Goal: Task Accomplishment & Management: Use online tool/utility

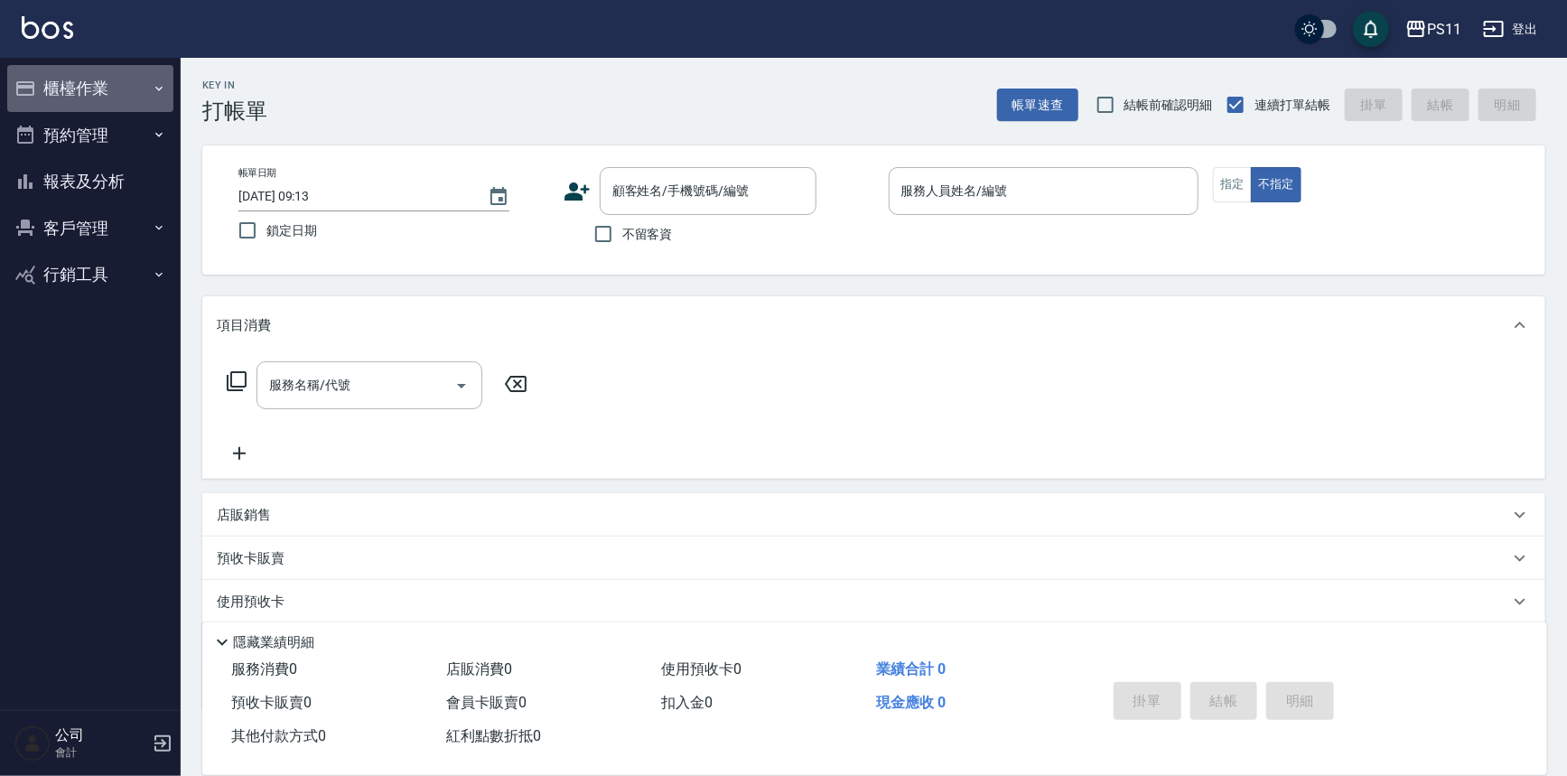
click at [71, 97] on button "櫃檯作業" at bounding box center [90, 88] width 166 height 47
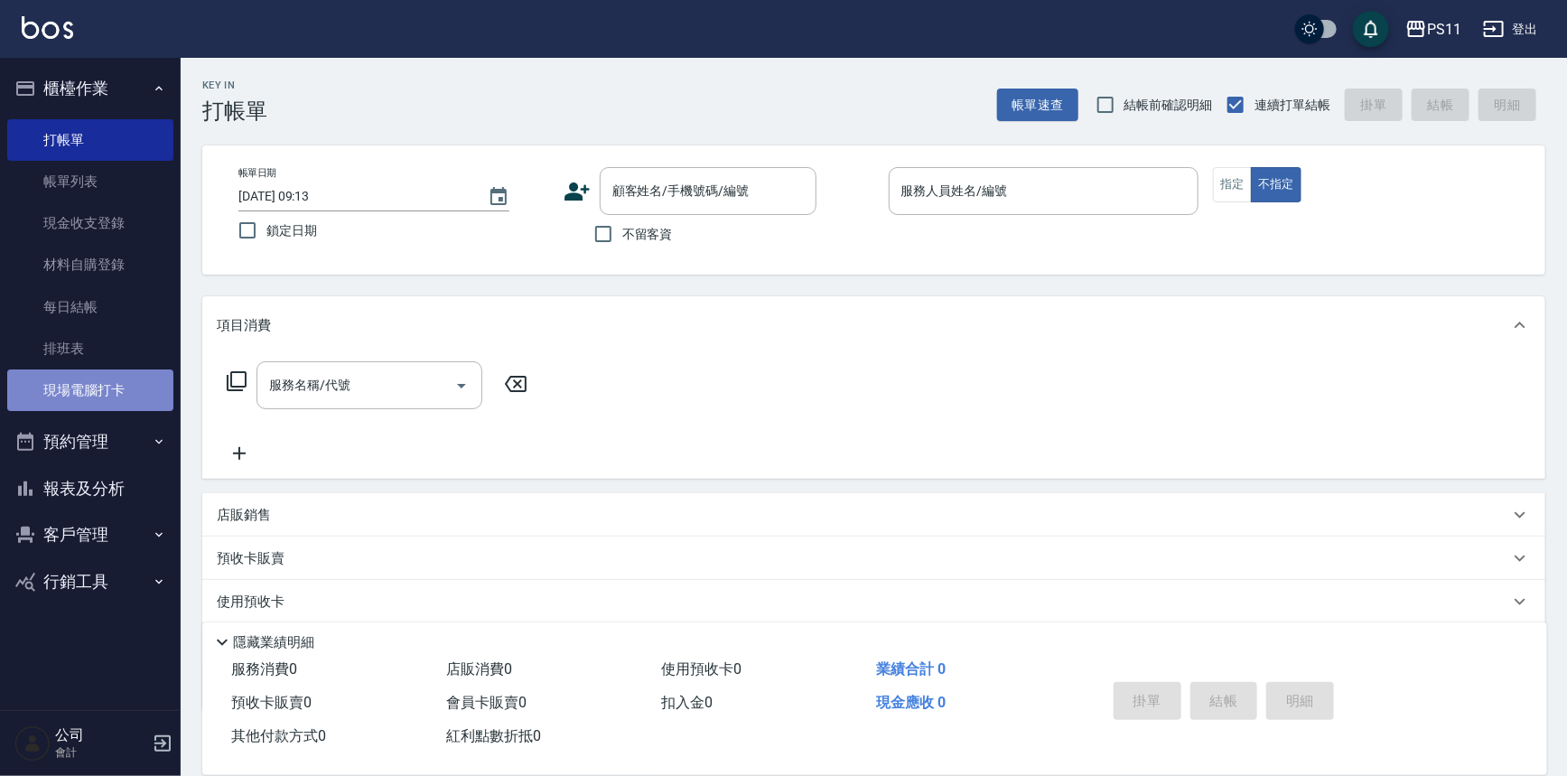
click at [110, 397] on link "現場電腦打卡" at bounding box center [90, 390] width 166 height 42
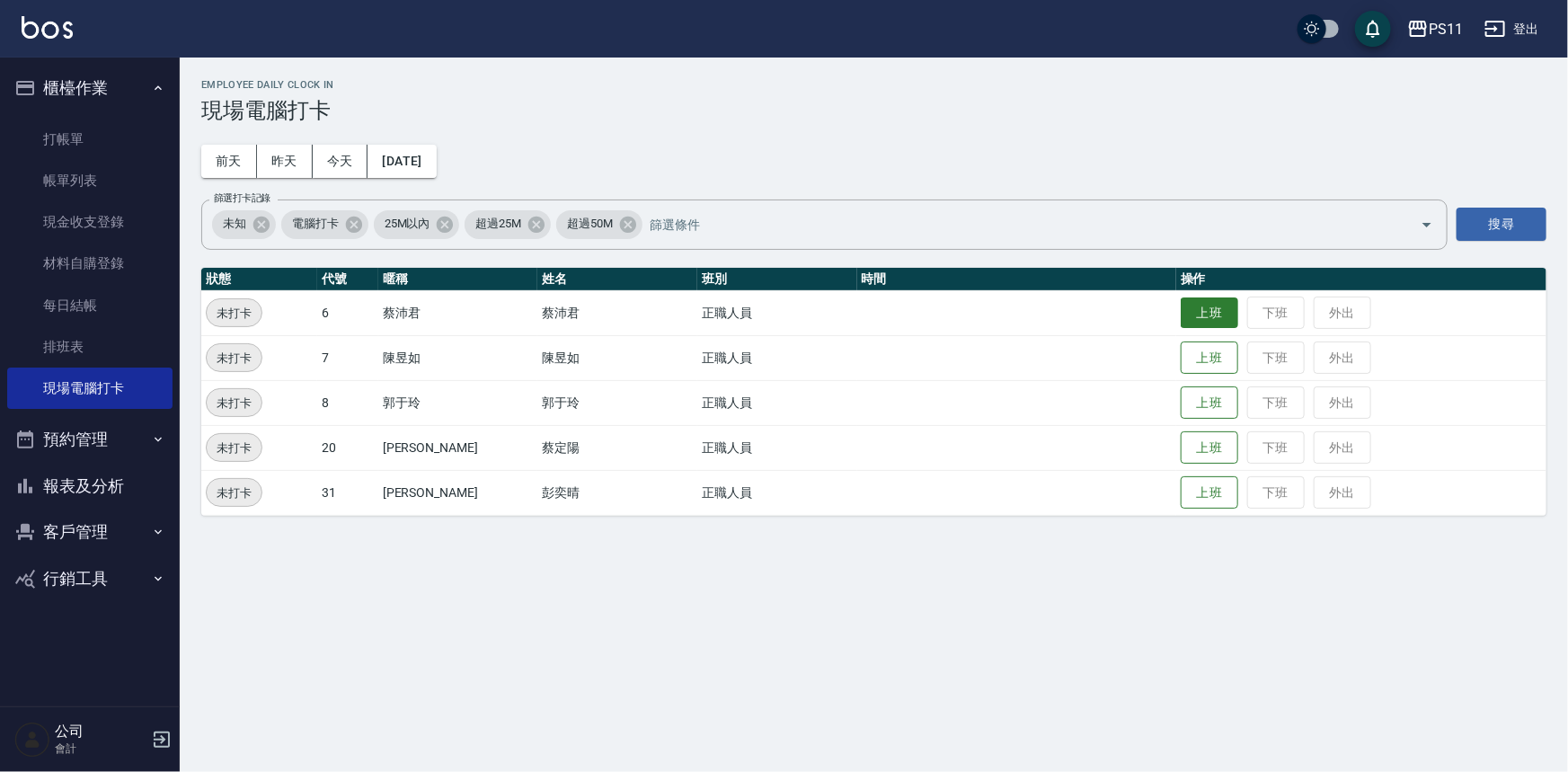
click at [1180, 310] on button "上班" at bounding box center [1209, 313] width 58 height 32
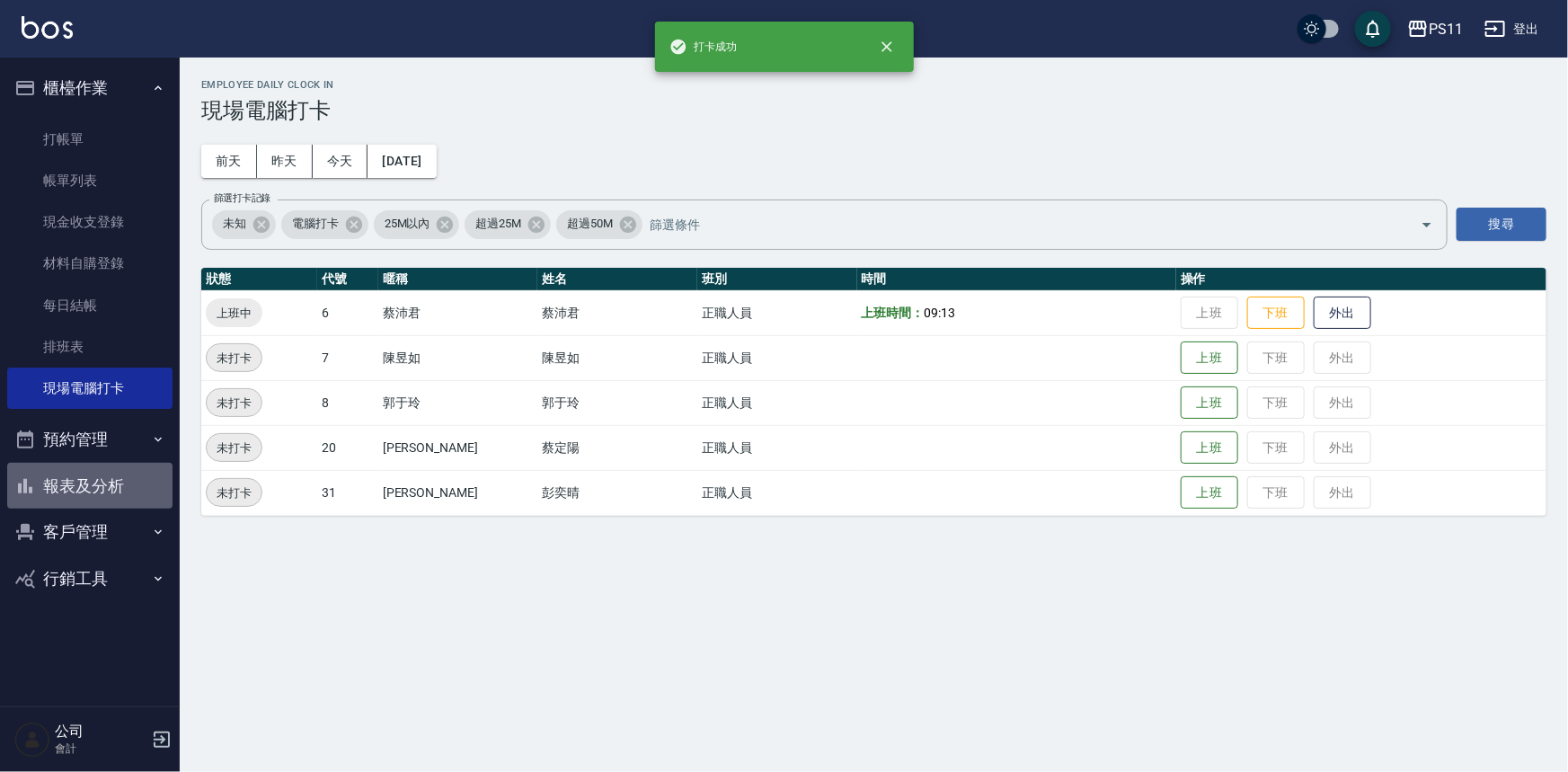
click at [98, 497] on button "報表及分析" at bounding box center [90, 485] width 165 height 47
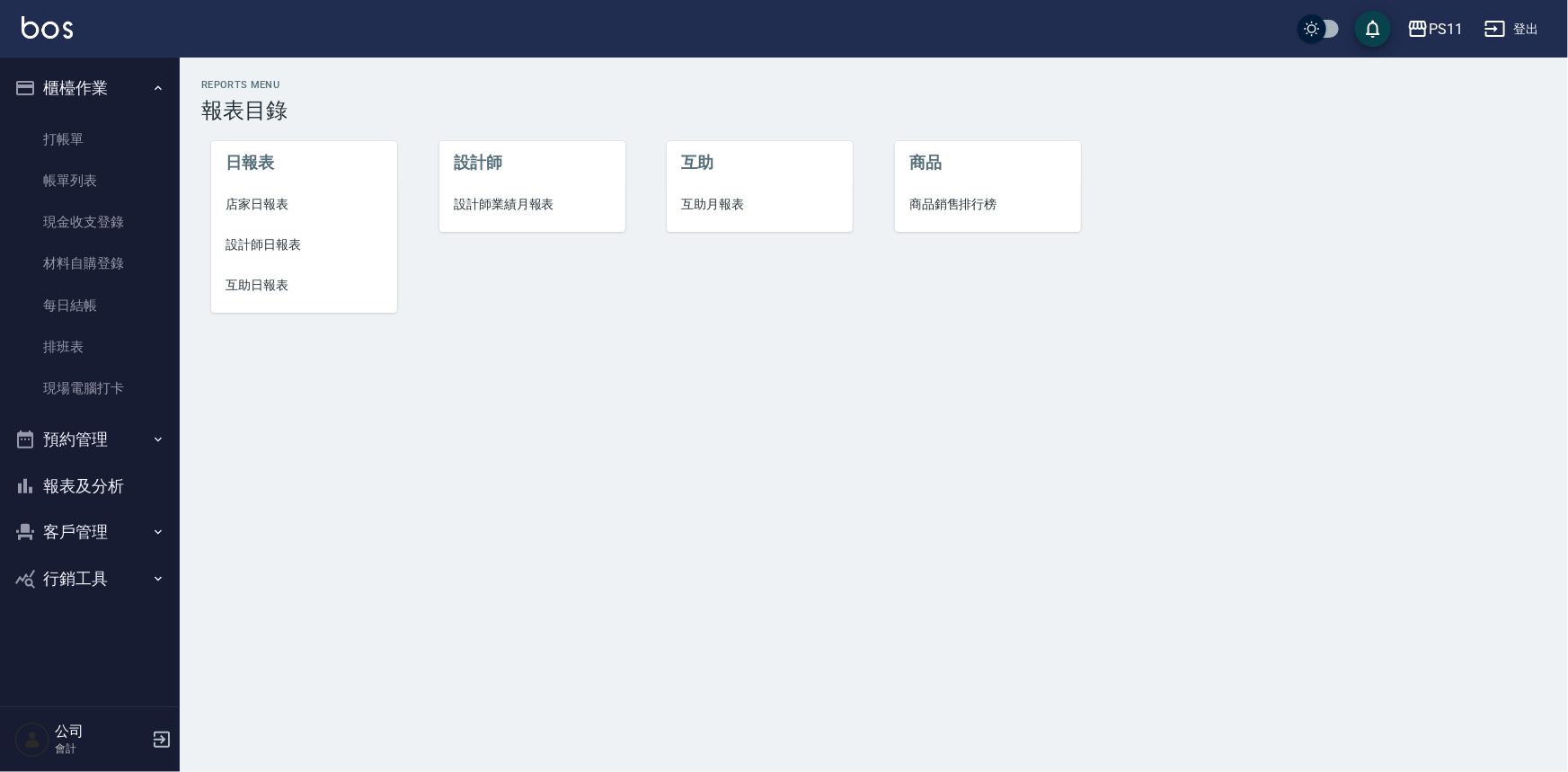
click at [252, 250] on span "設計師日報表" at bounding box center [304, 245] width 157 height 19
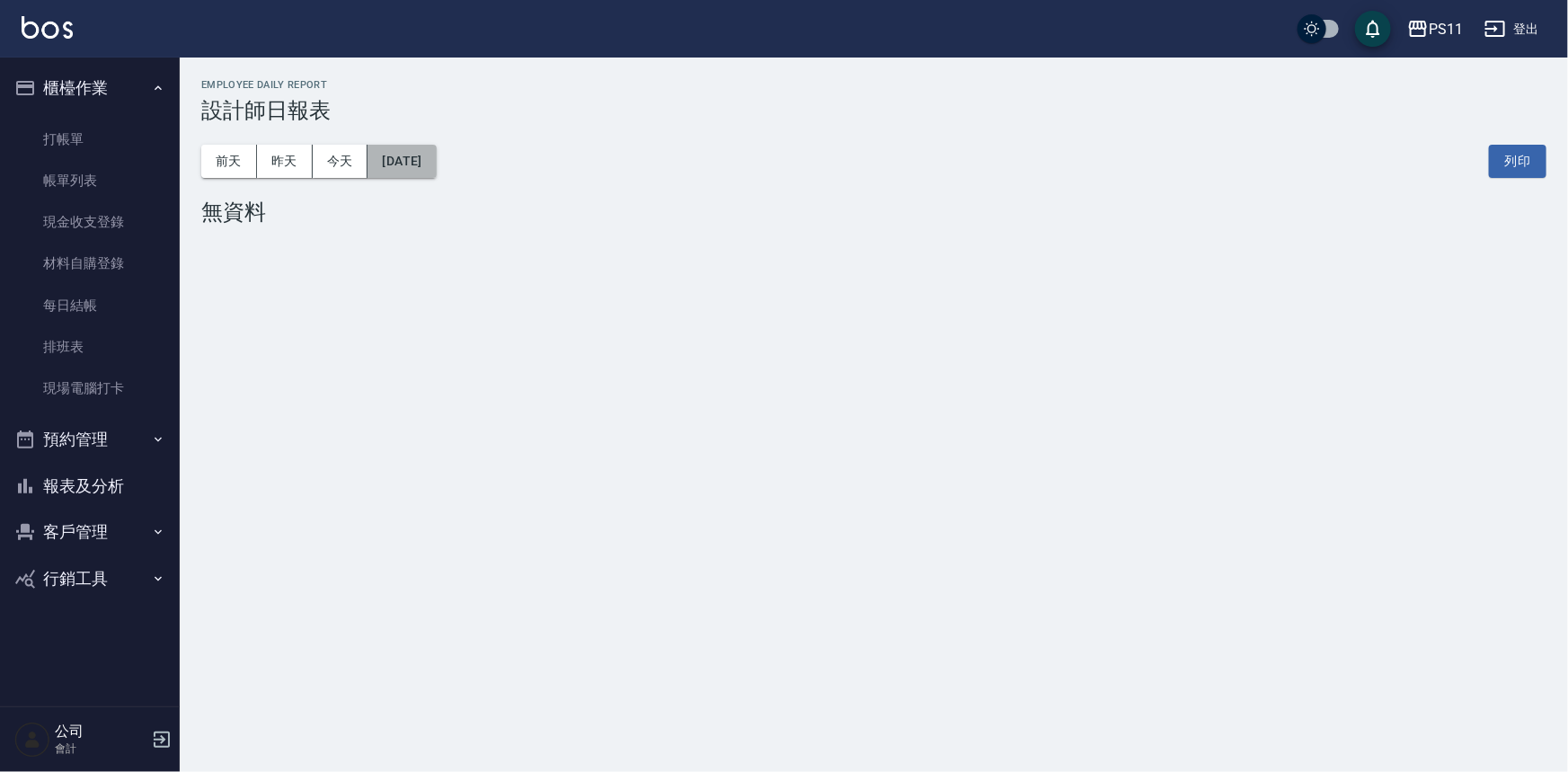
click at [436, 160] on button "[DATE]" at bounding box center [401, 160] width 69 height 33
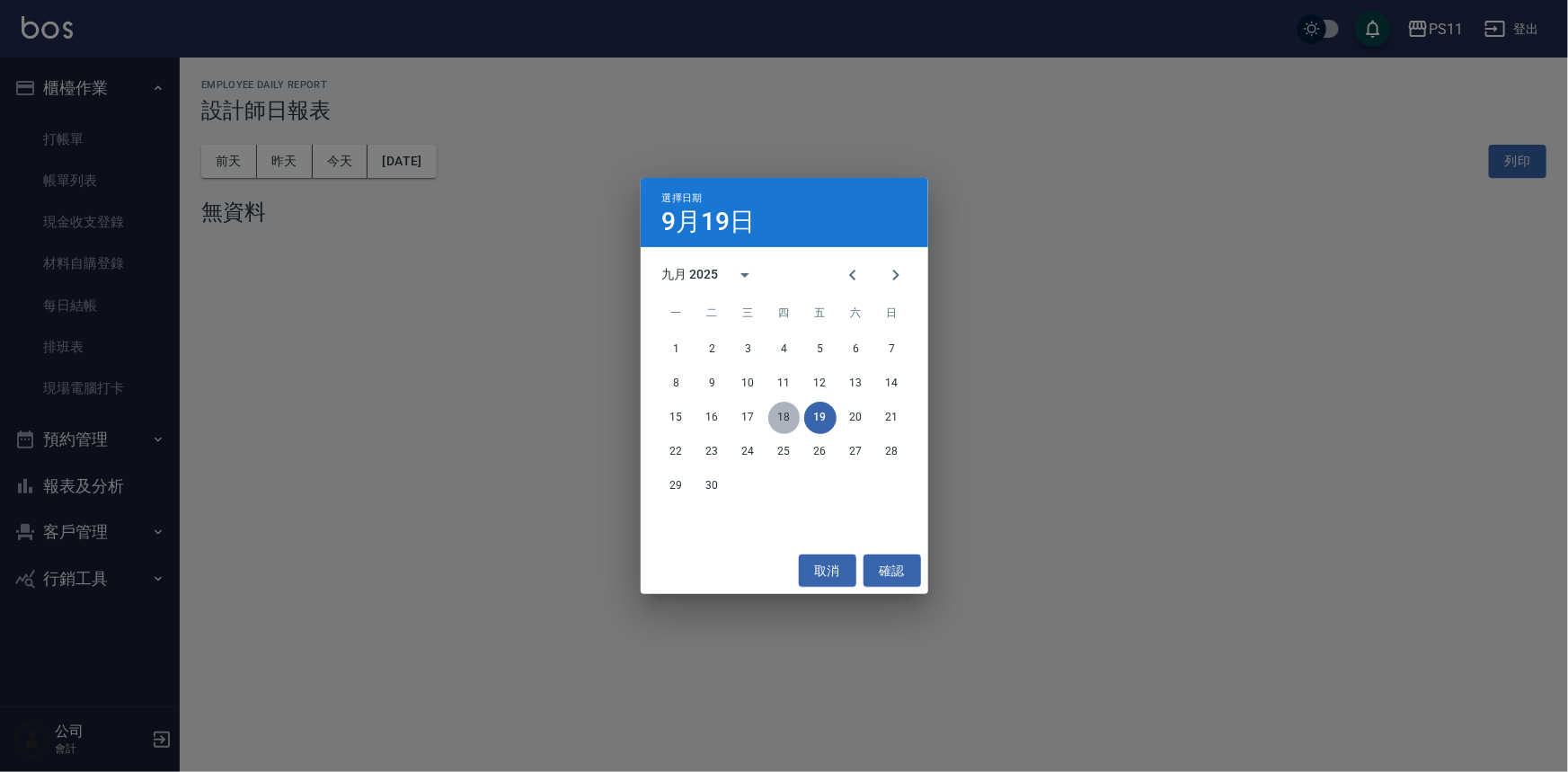
click at [776, 410] on button "18" at bounding box center [784, 418] width 33 height 33
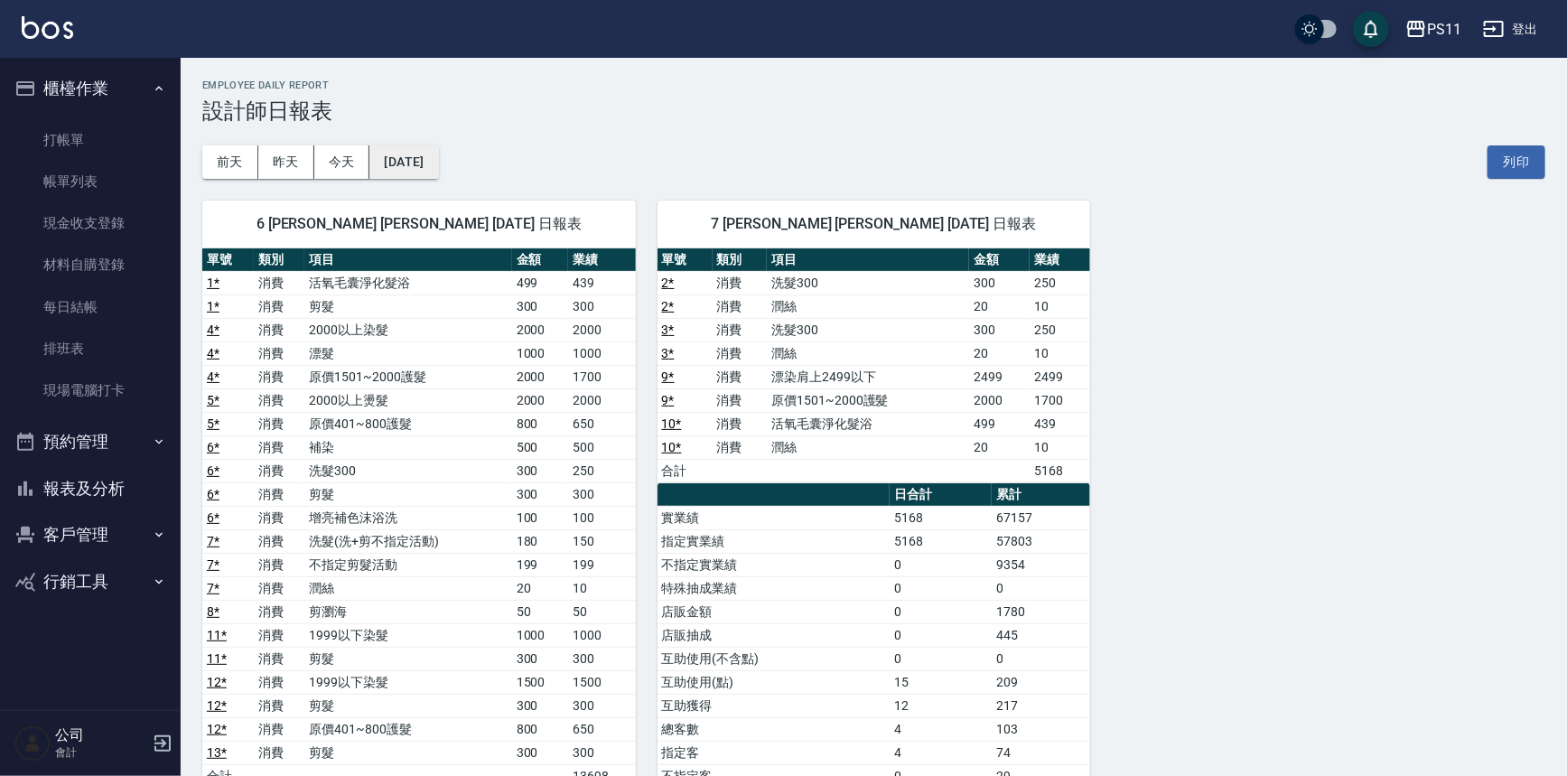
click at [438, 163] on button "[DATE]" at bounding box center [403, 161] width 69 height 33
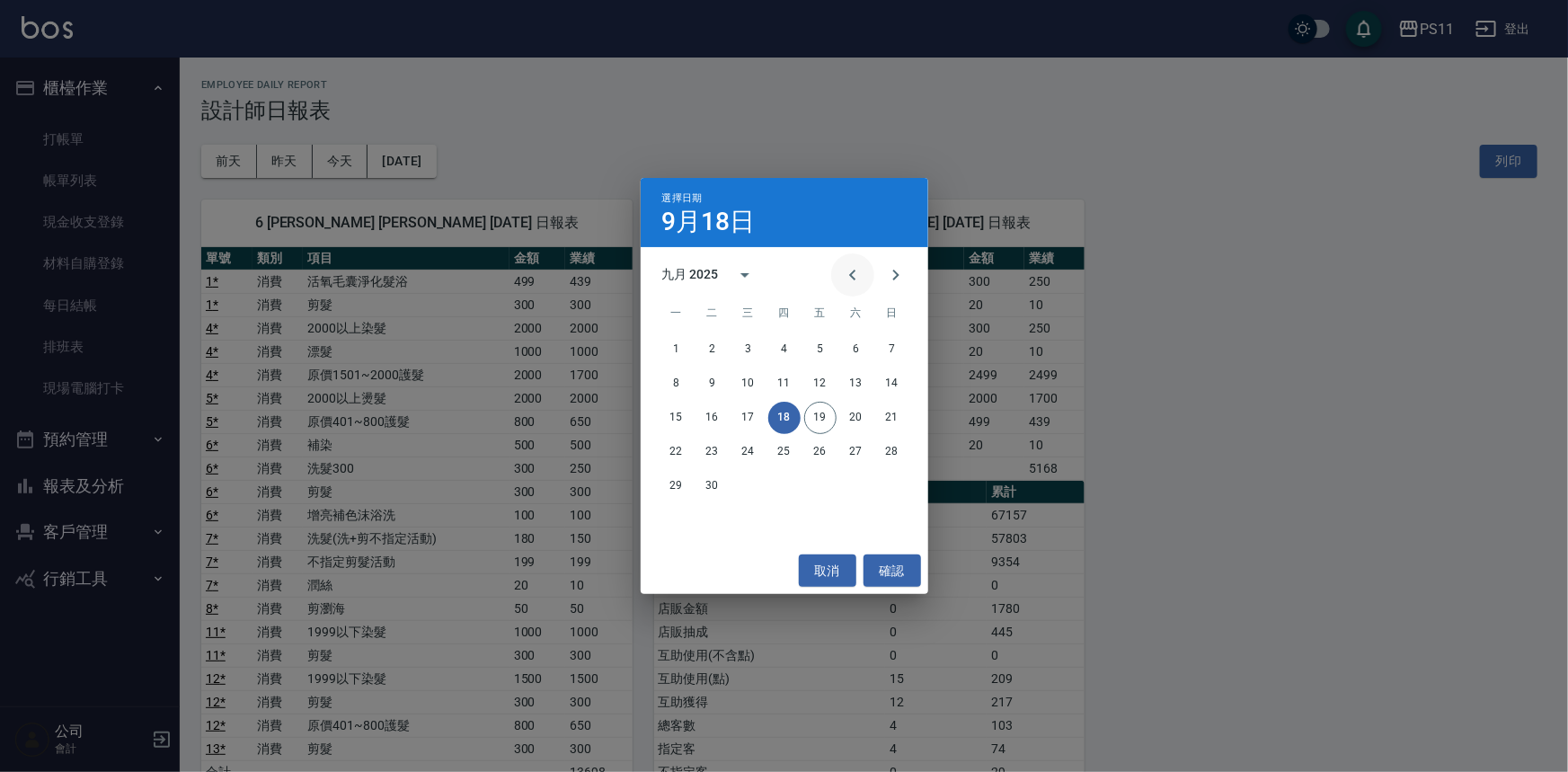
click at [855, 270] on icon "Previous month" at bounding box center [853, 275] width 22 height 22
click at [899, 425] on button "18" at bounding box center [891, 418] width 33 height 33
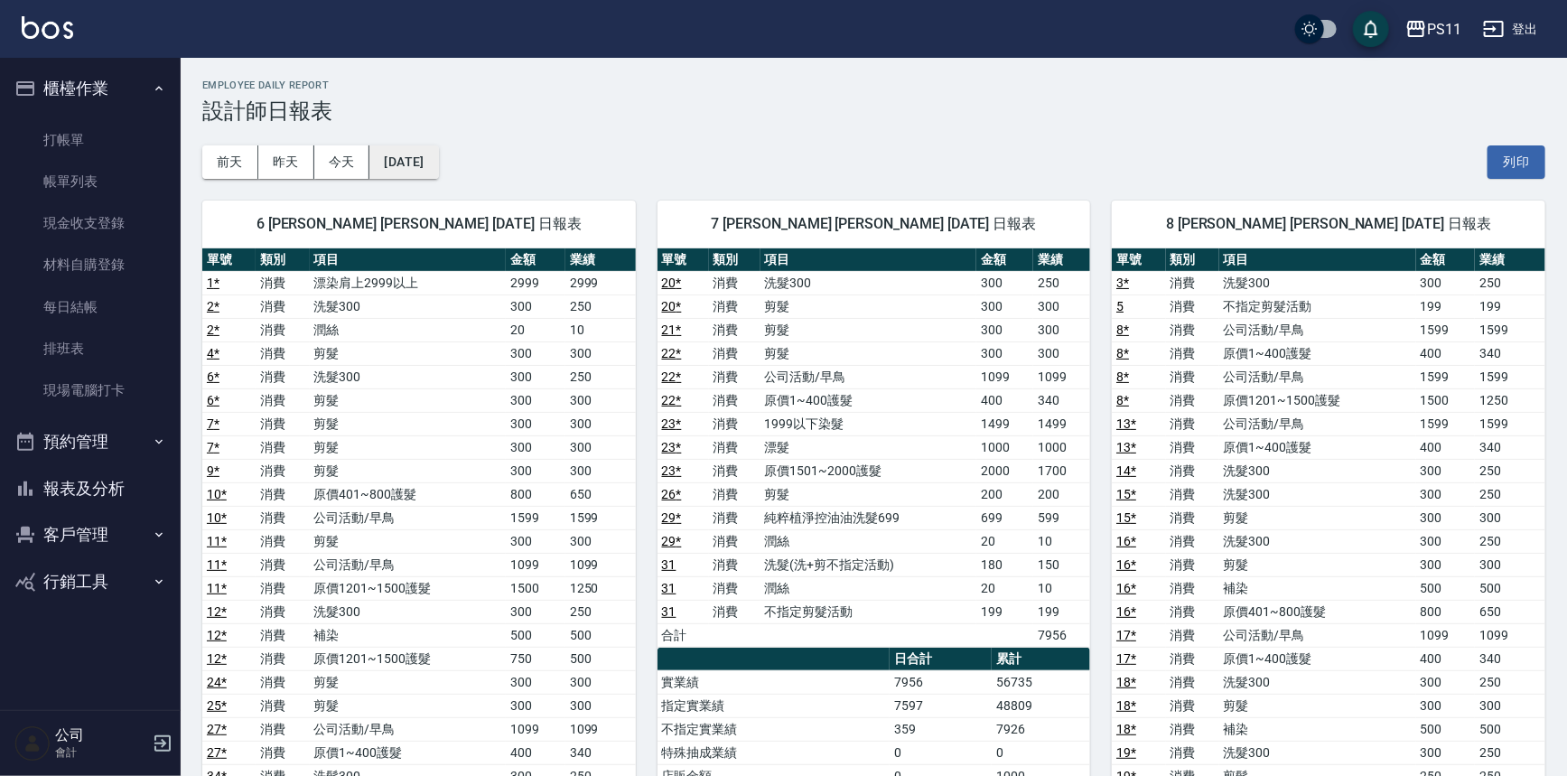
click at [438, 163] on button "[DATE]" at bounding box center [403, 161] width 69 height 33
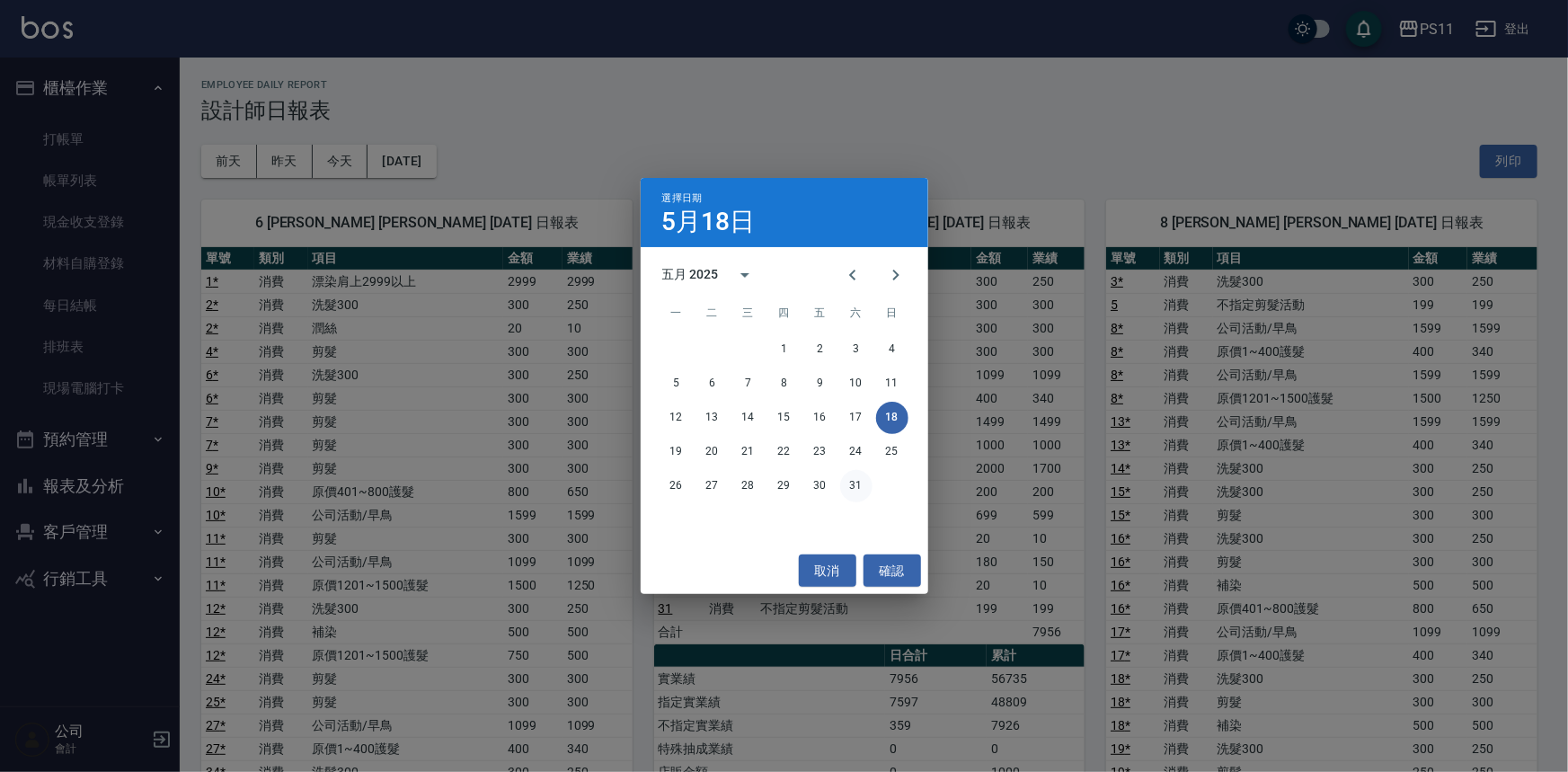
click at [851, 487] on button "31" at bounding box center [856, 485] width 33 height 33
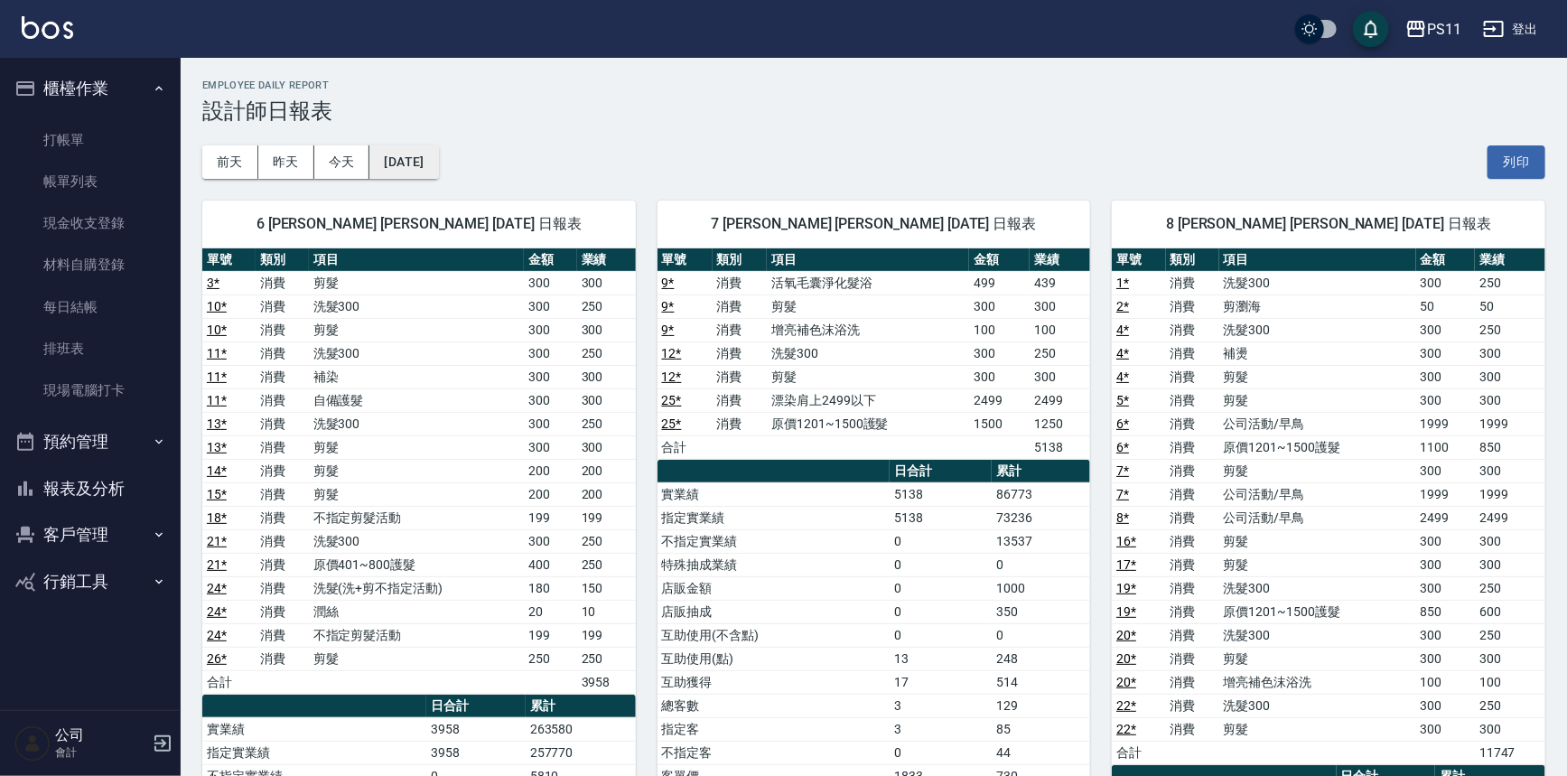
click at [438, 170] on button "[DATE]" at bounding box center [403, 161] width 69 height 33
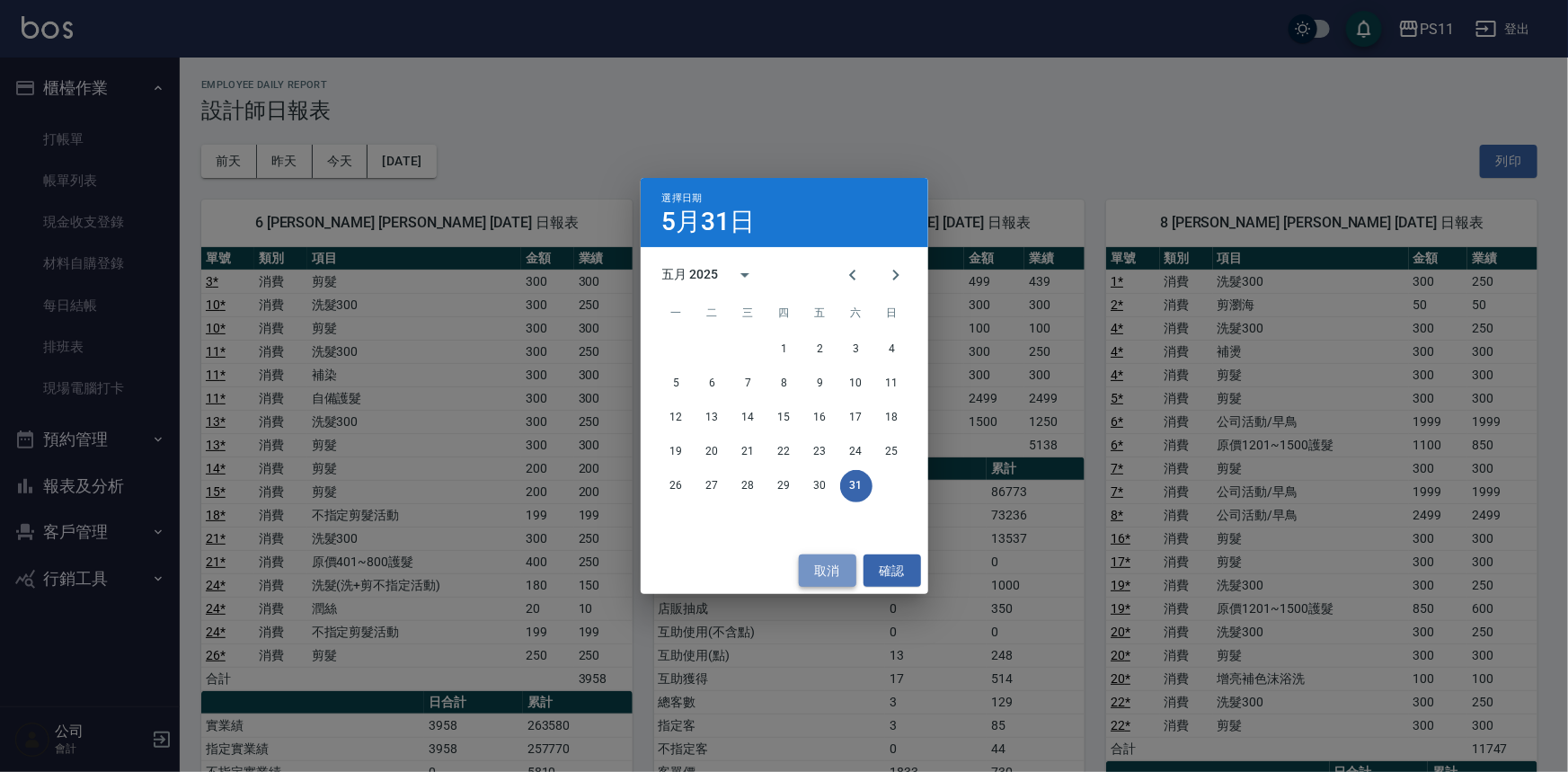
click at [837, 571] on button "取消" at bounding box center [828, 570] width 58 height 33
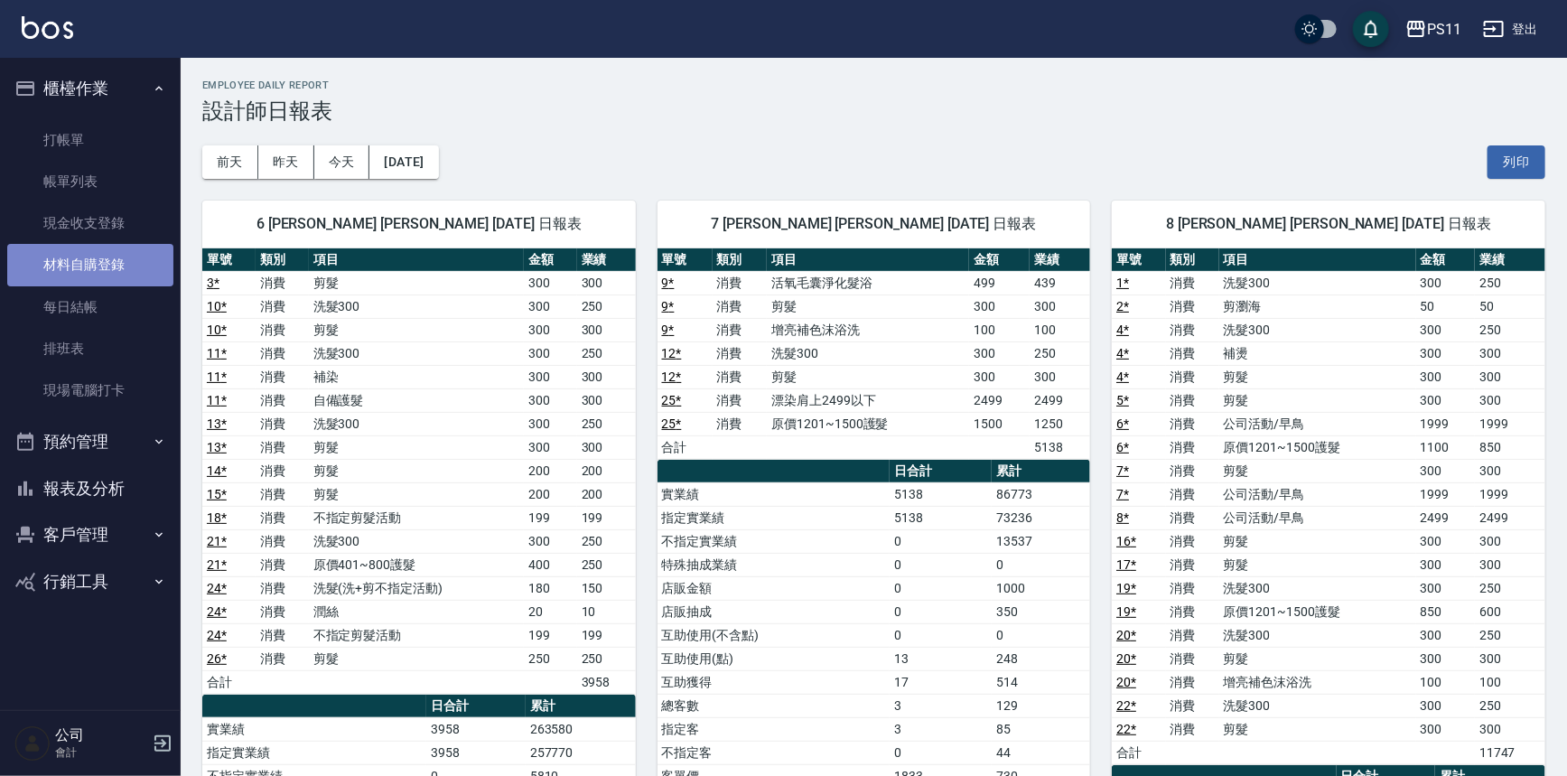
click at [116, 269] on link "材料自購登錄" at bounding box center [90, 265] width 166 height 42
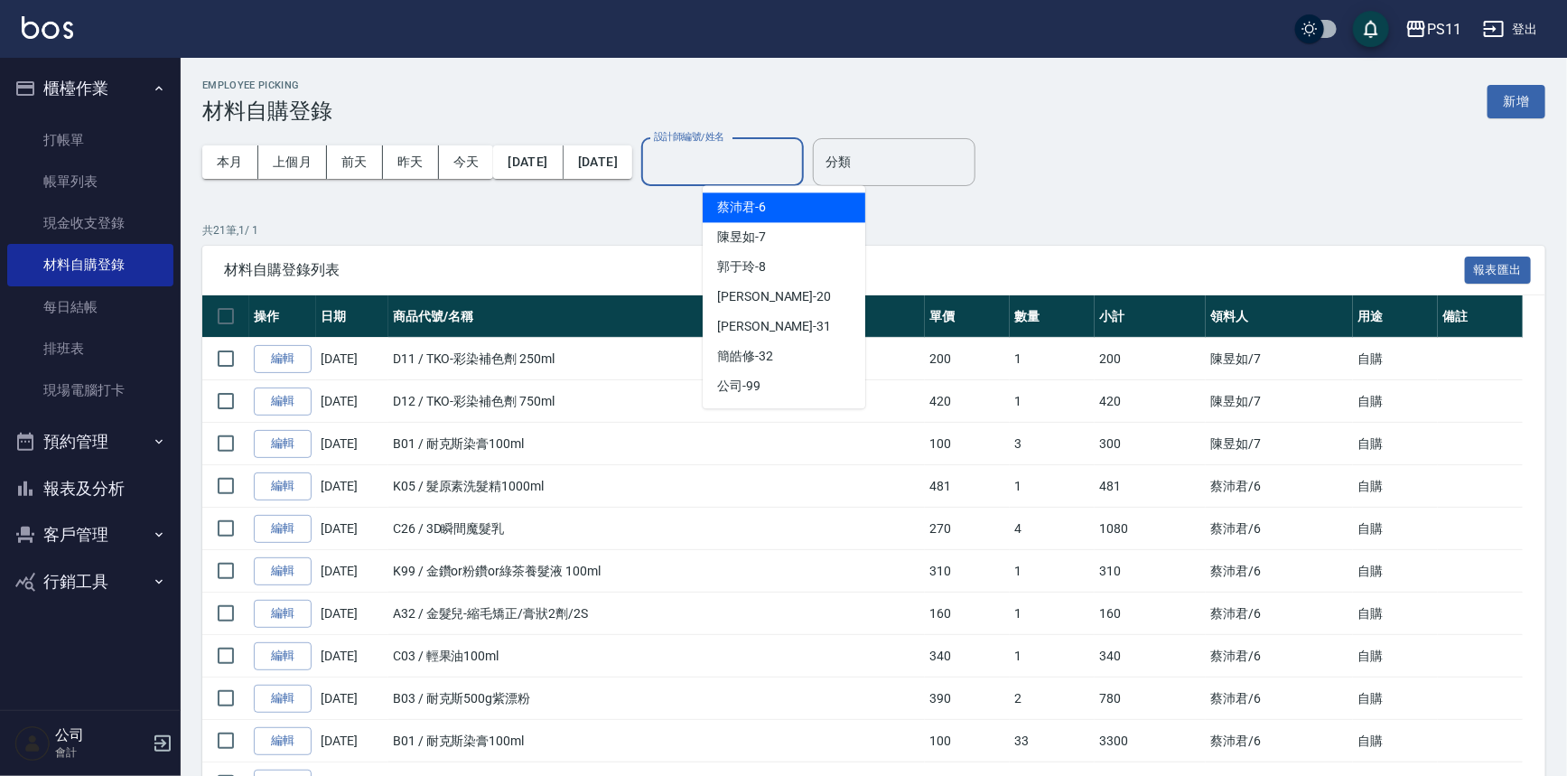
click at [739, 164] on input "設計師編號/姓名" at bounding box center [722, 162] width 146 height 32
click at [753, 219] on div "[PERSON_NAME]6" at bounding box center [784, 207] width 163 height 30
type input "[PERSON_NAME]6"
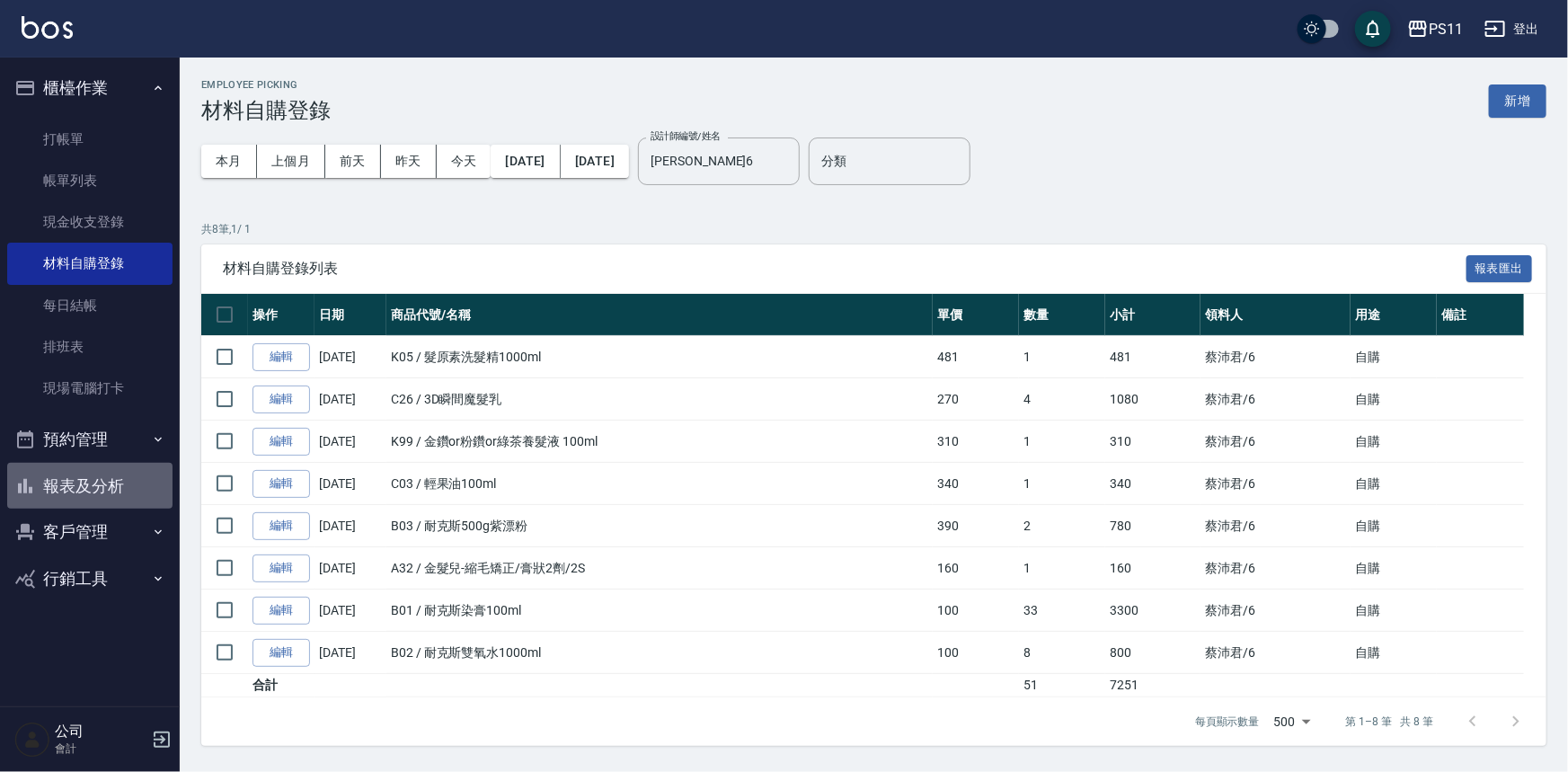
click at [134, 469] on button "報表及分析" at bounding box center [90, 485] width 165 height 47
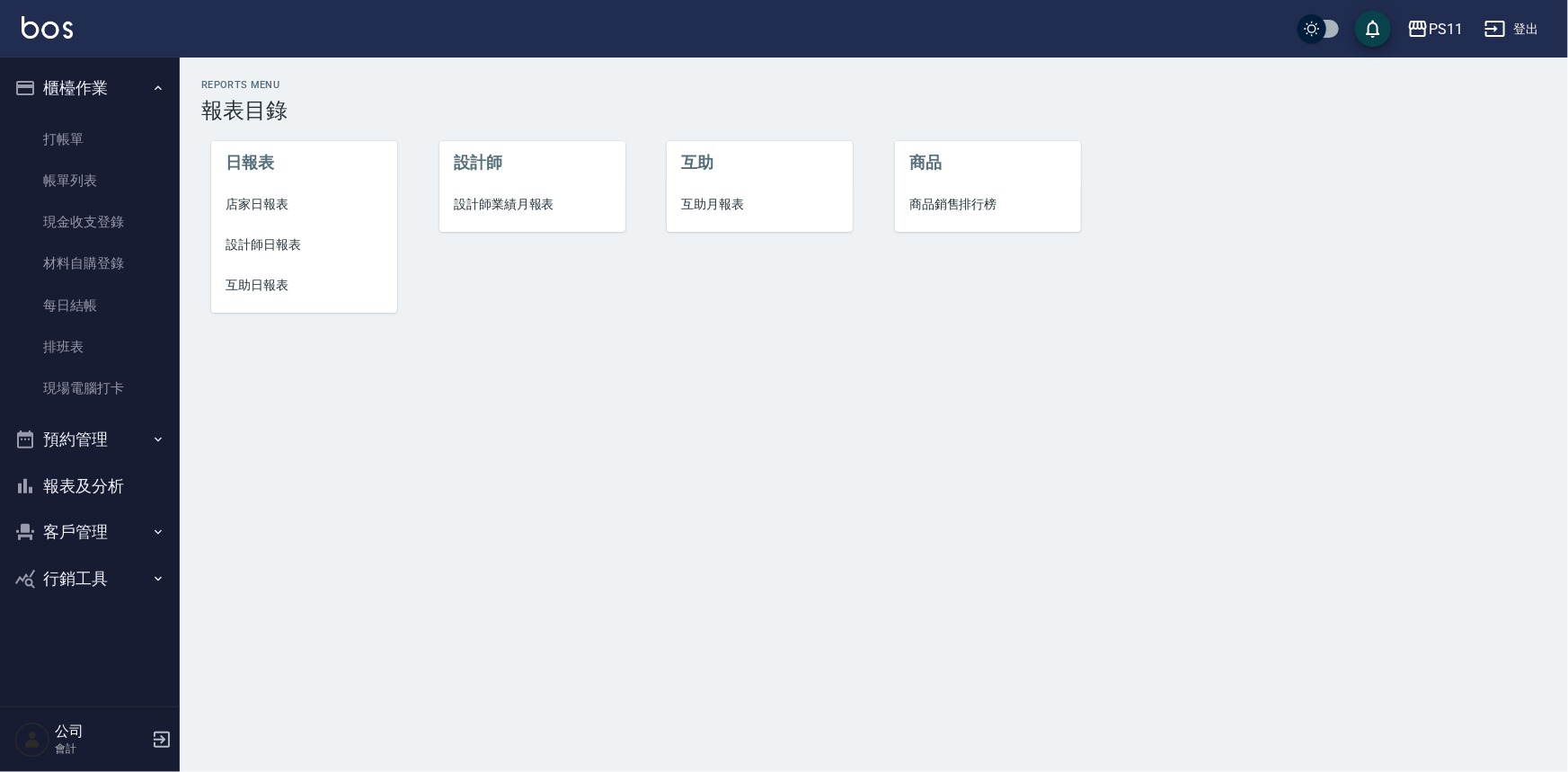
click at [275, 211] on span "店家日報表" at bounding box center [304, 204] width 157 height 19
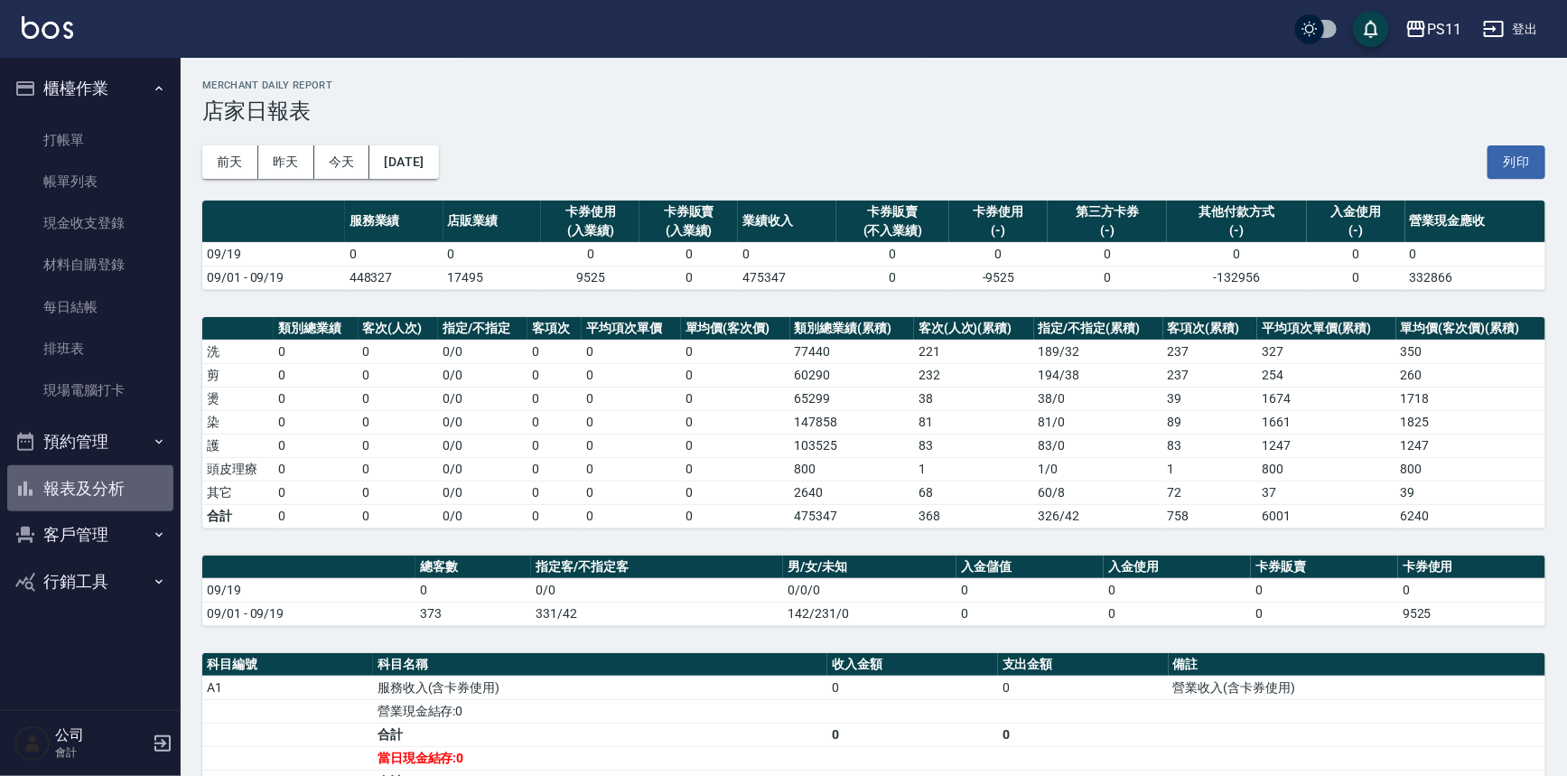
click at [54, 480] on button "報表及分析" at bounding box center [90, 488] width 166 height 47
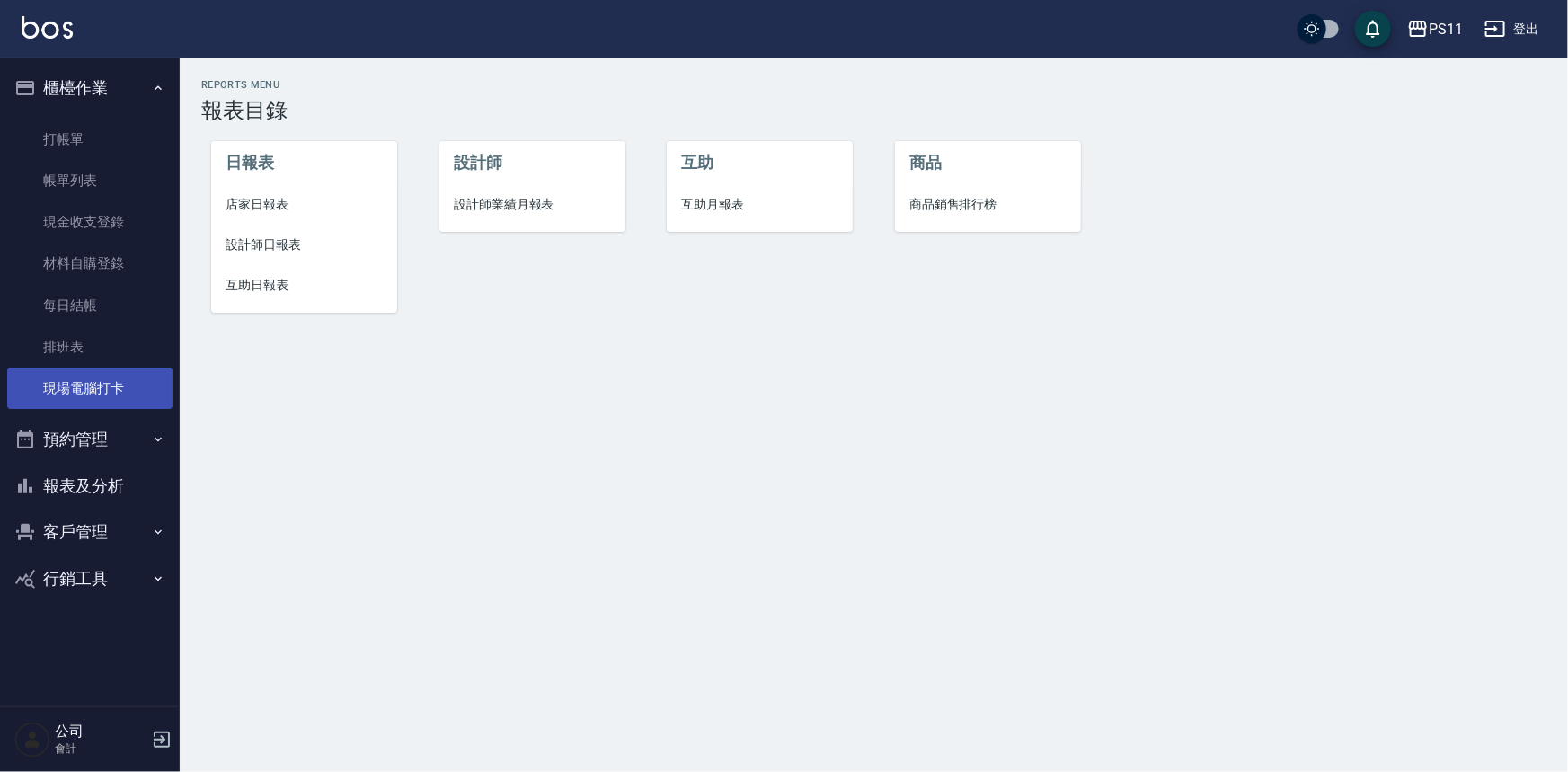
click at [131, 376] on link "現場電腦打卡" at bounding box center [90, 388] width 165 height 42
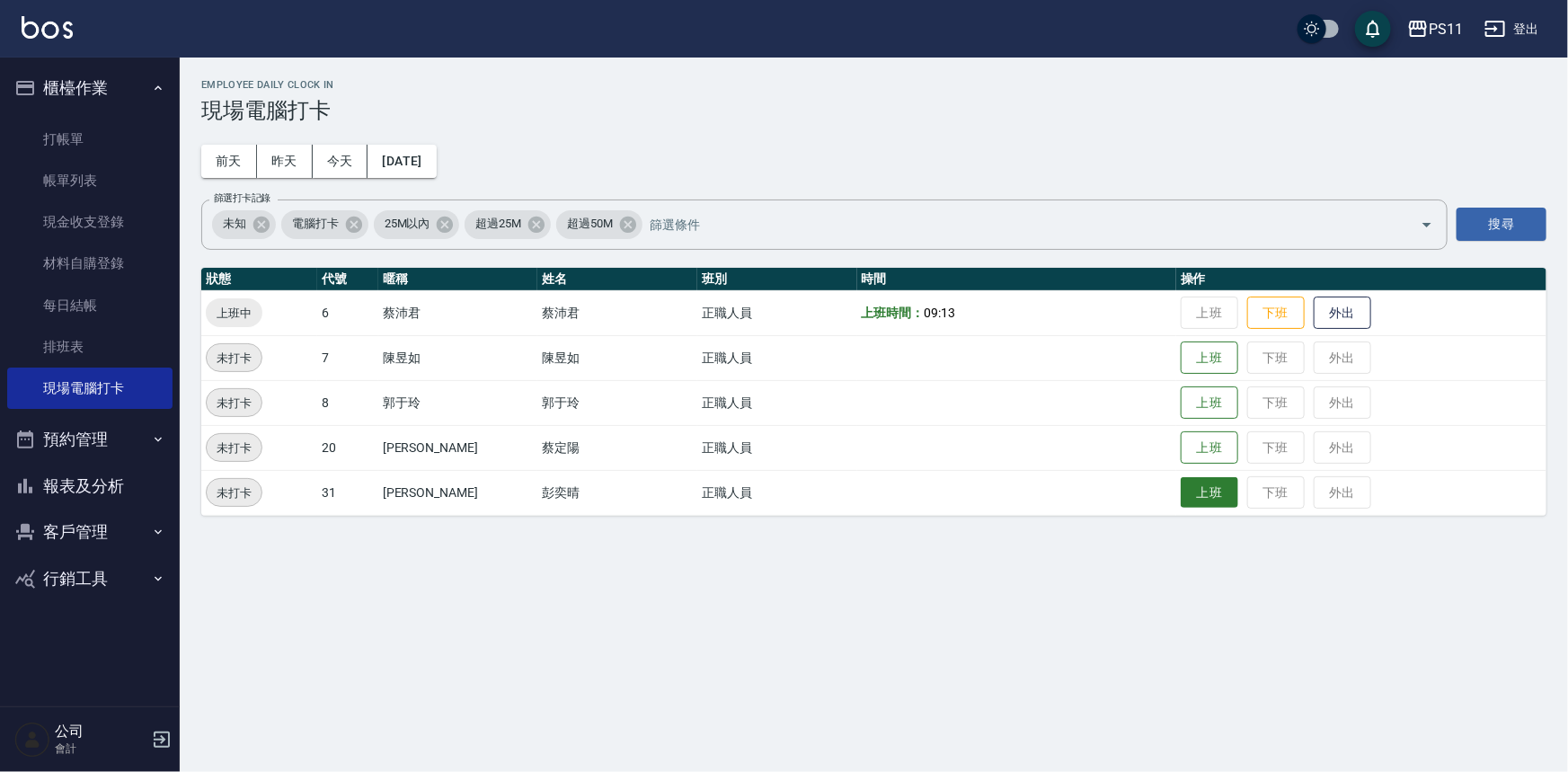
click at [1188, 494] on button "上班" at bounding box center [1209, 492] width 58 height 32
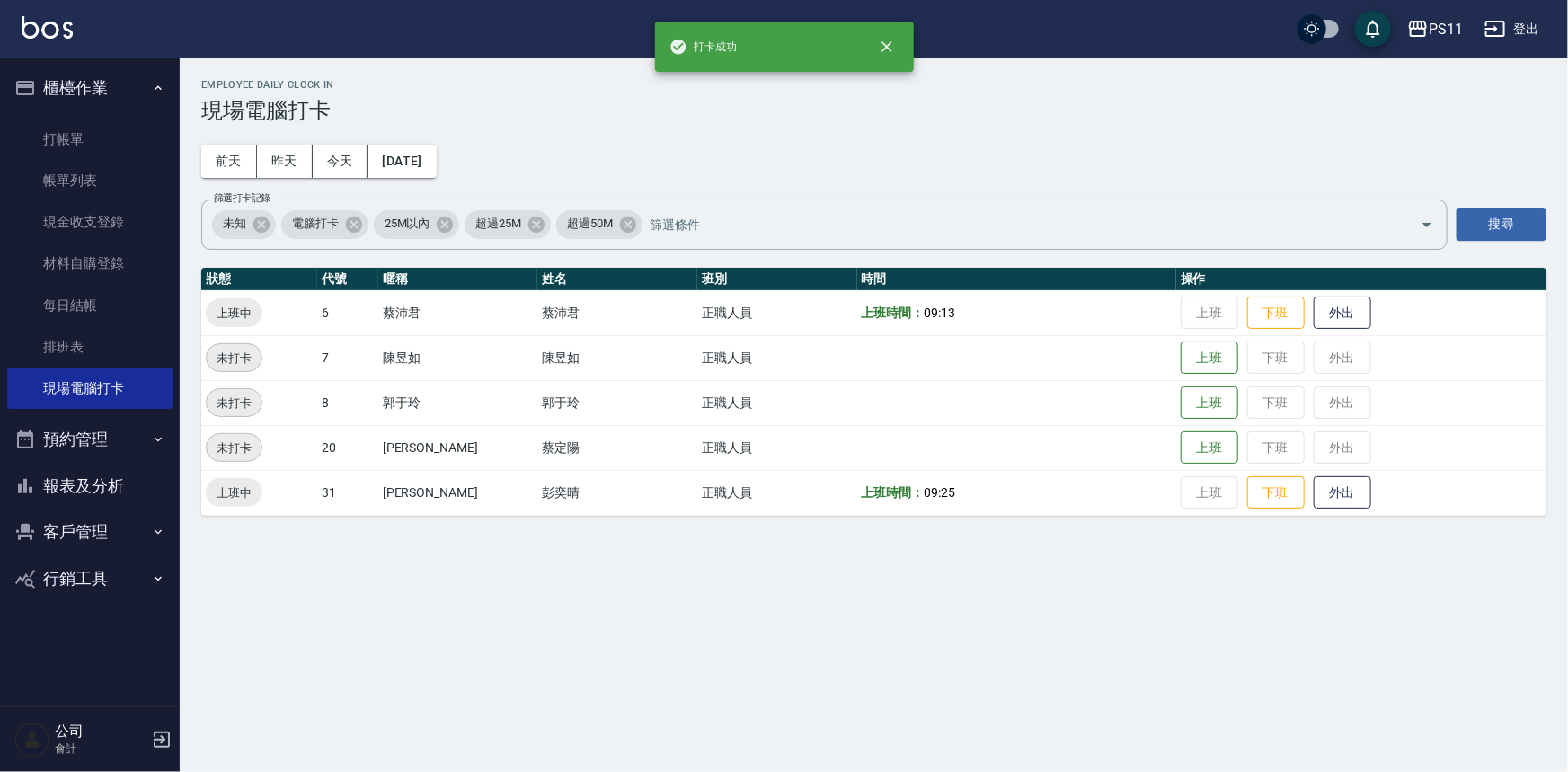
click at [141, 488] on button "報表及分析" at bounding box center [90, 485] width 165 height 47
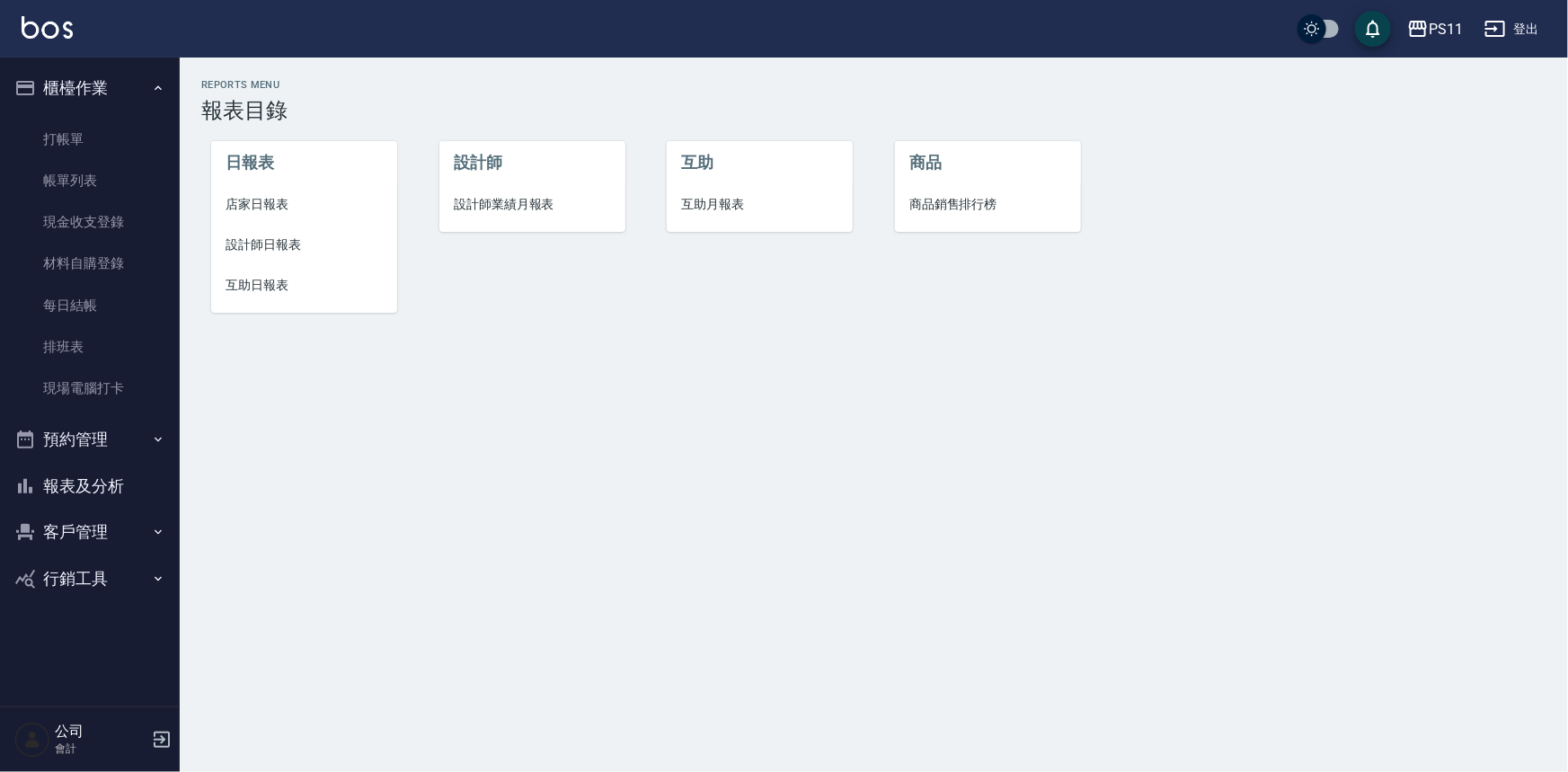
click at [254, 290] on span "互助日報表" at bounding box center [304, 285] width 157 height 19
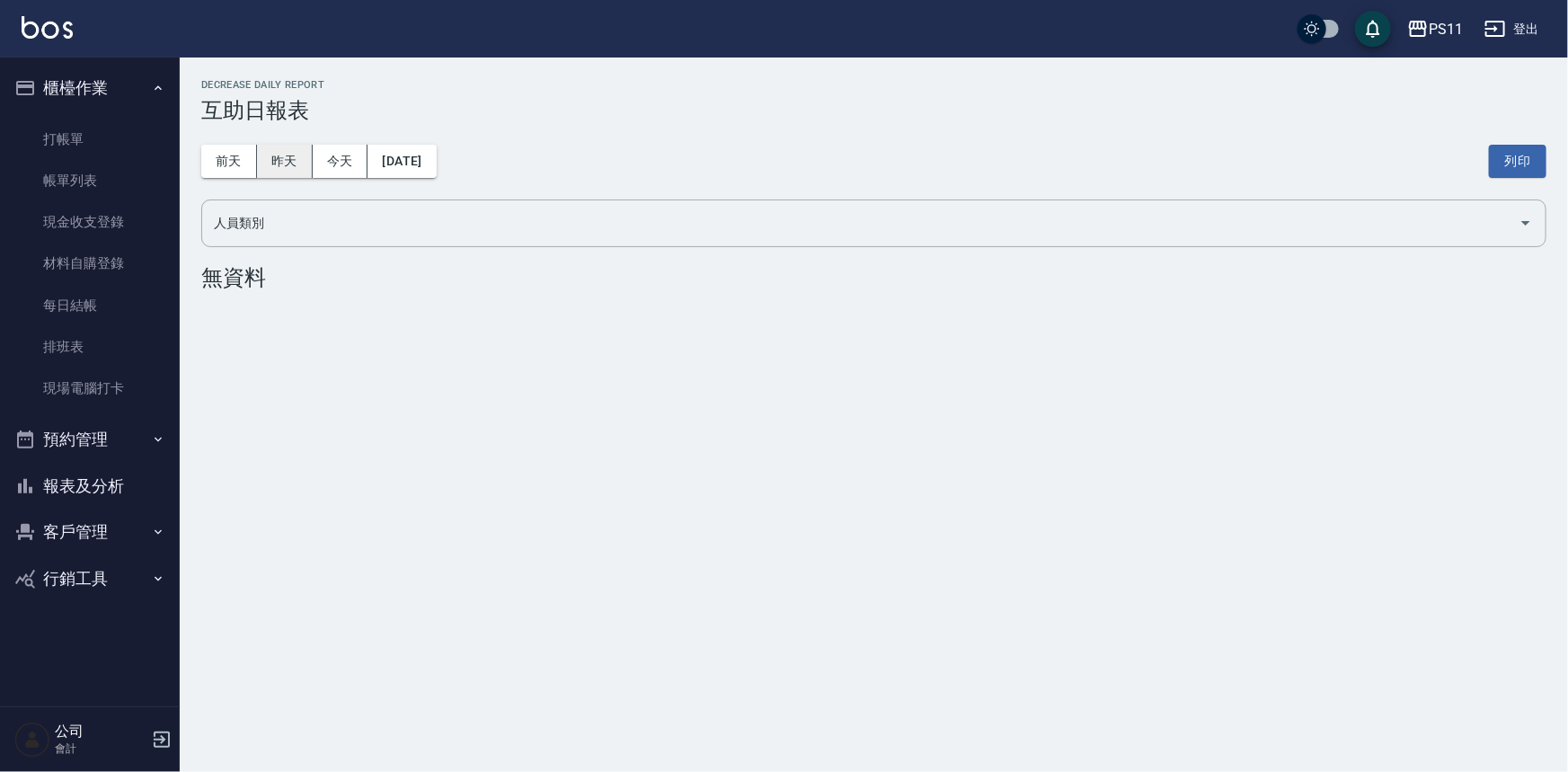
click at [281, 144] on button "昨天" at bounding box center [285, 160] width 56 height 33
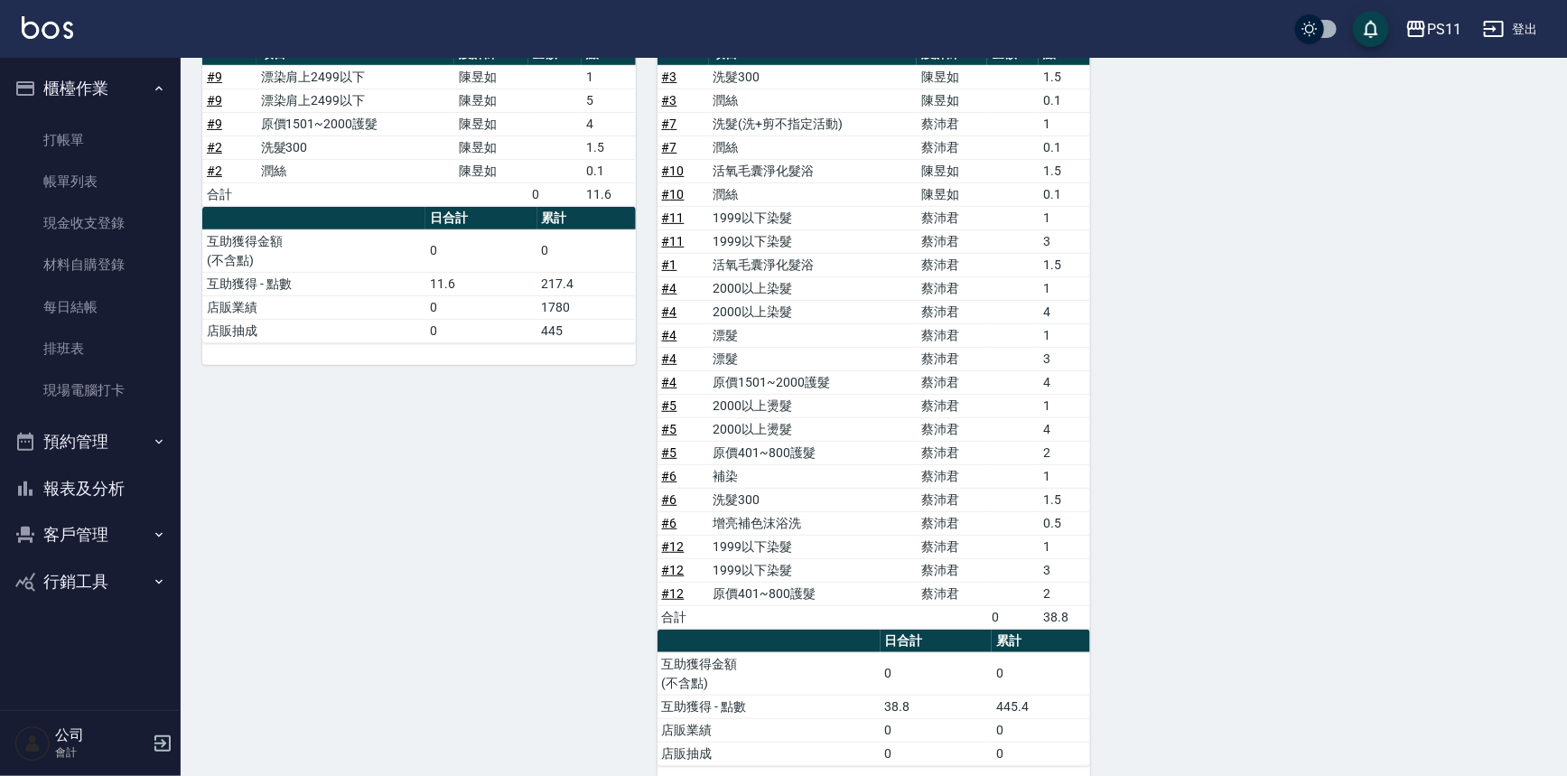
scroll to position [301, 0]
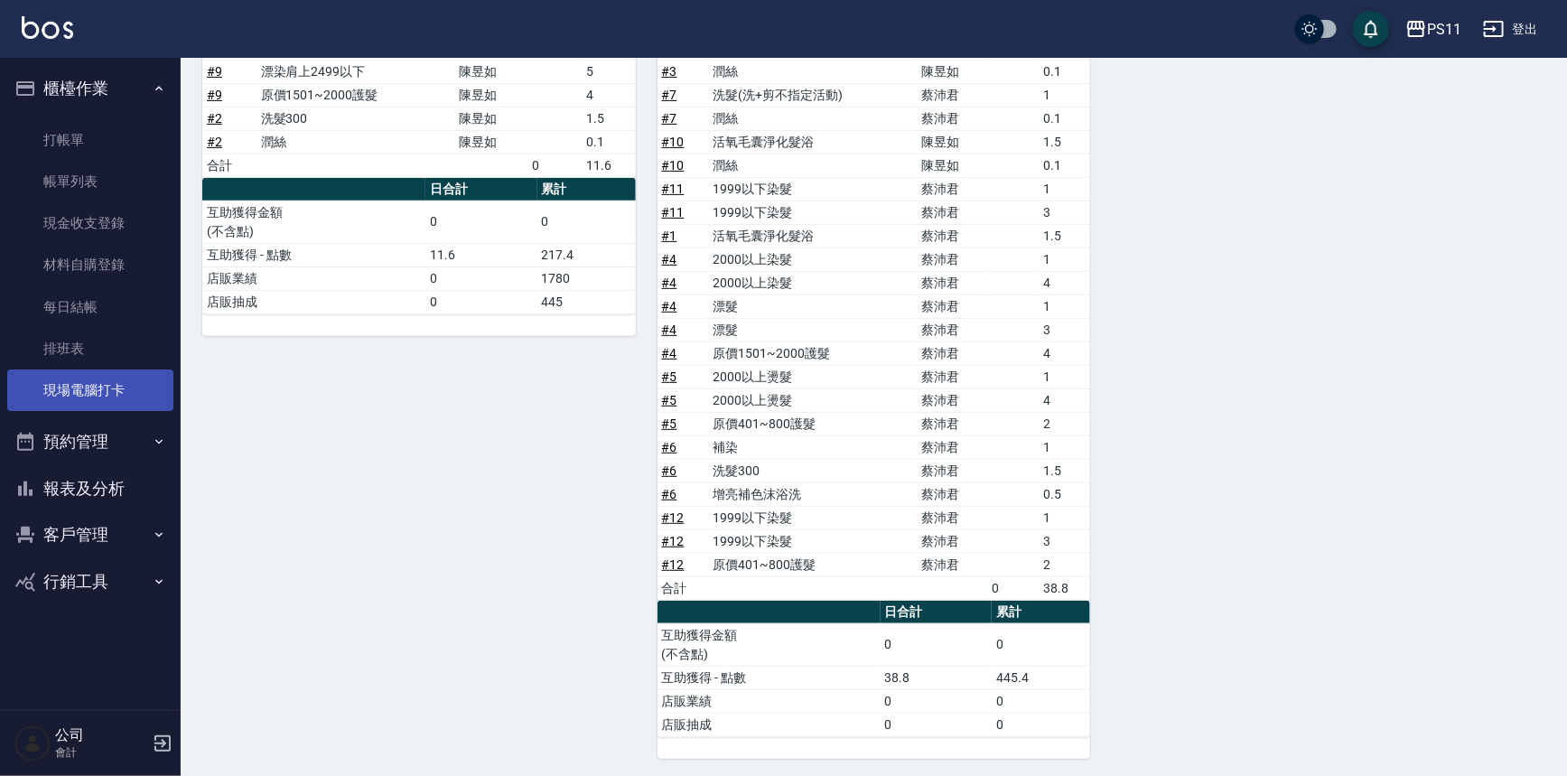
click at [141, 386] on link "現場電腦打卡" at bounding box center [90, 390] width 166 height 42
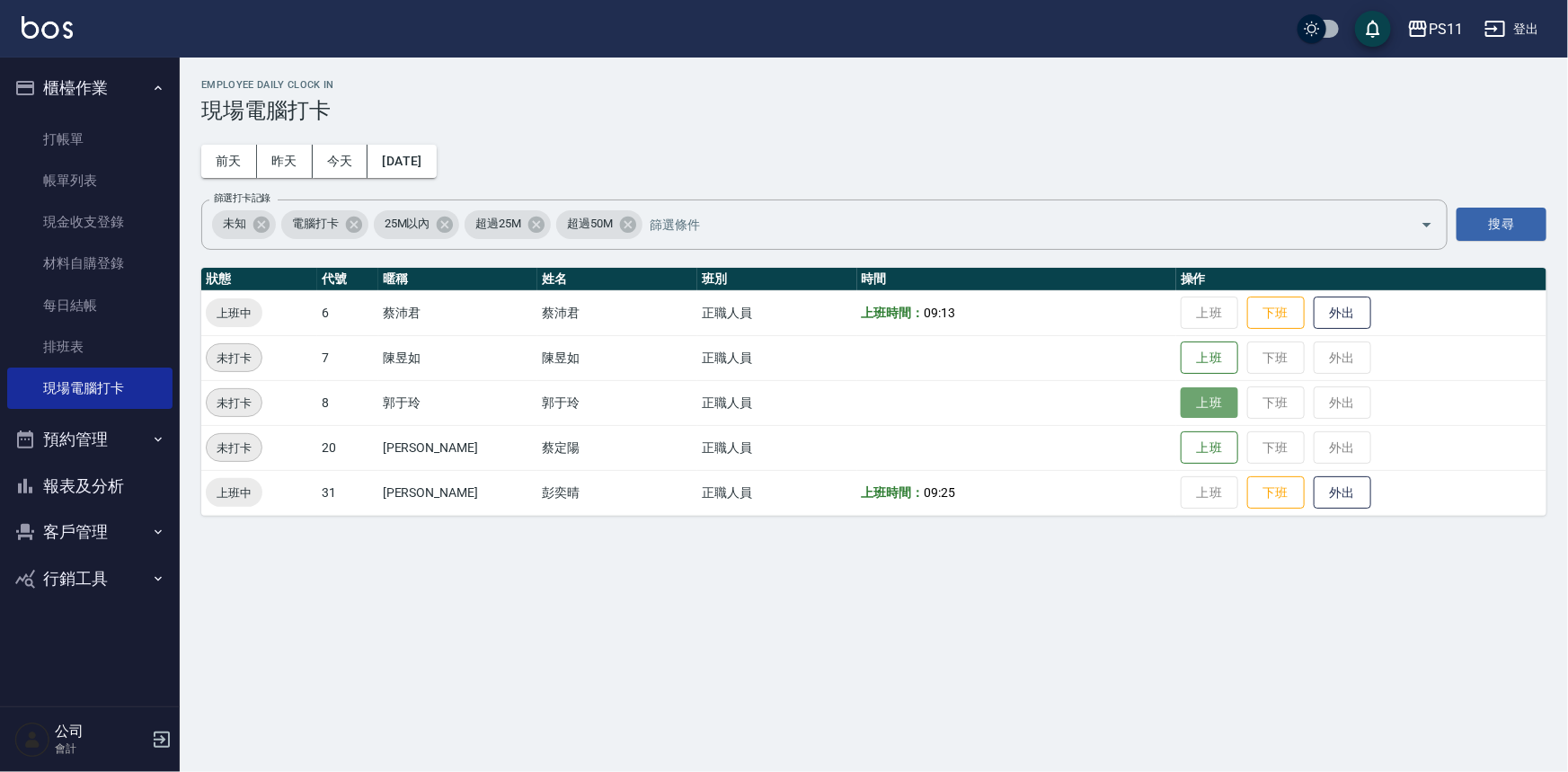
click at [1206, 400] on button "上班" at bounding box center [1209, 403] width 58 height 32
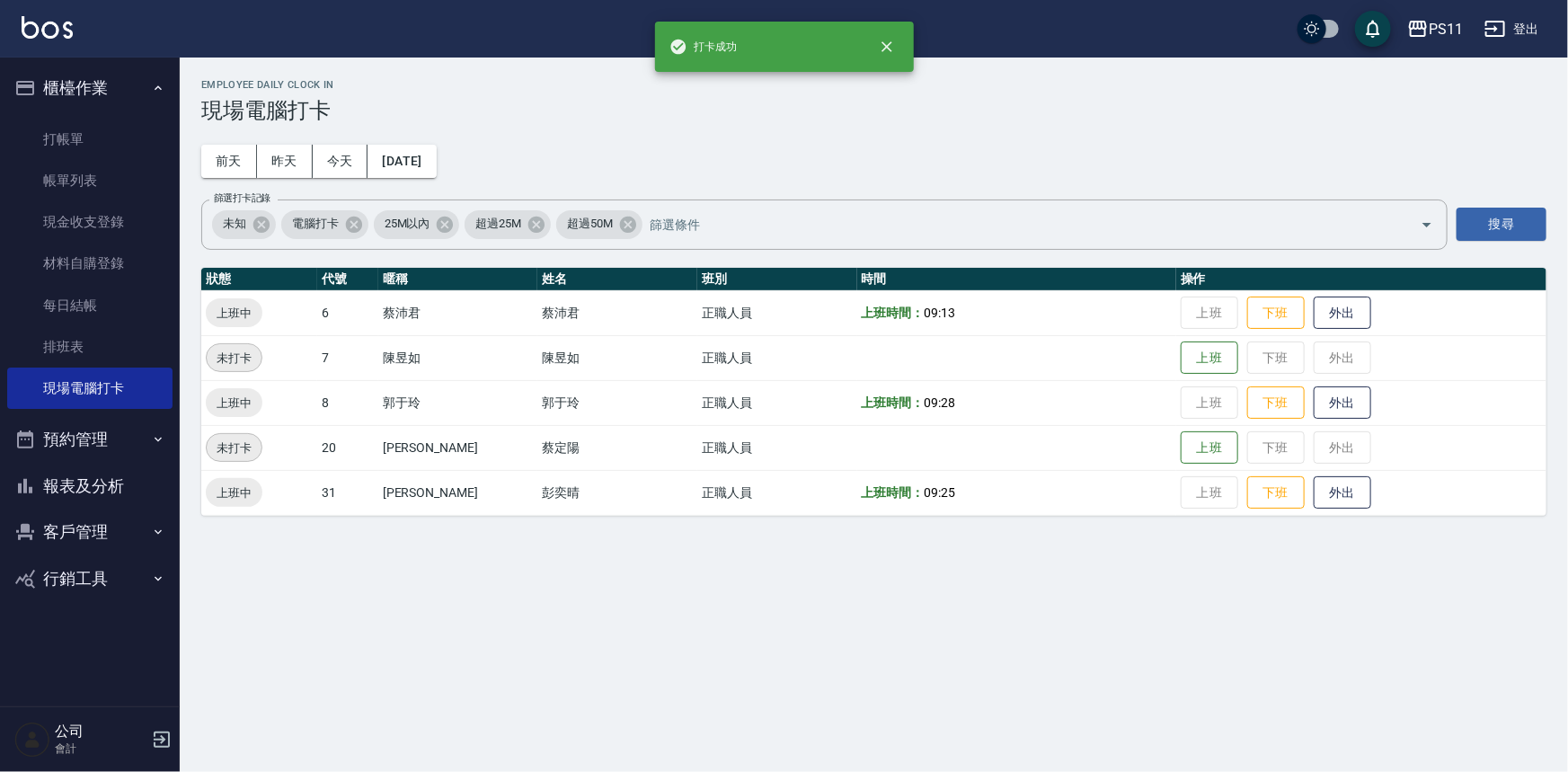
click at [1187, 425] on td "上班 下班 外出" at bounding box center [1361, 447] width 370 height 45
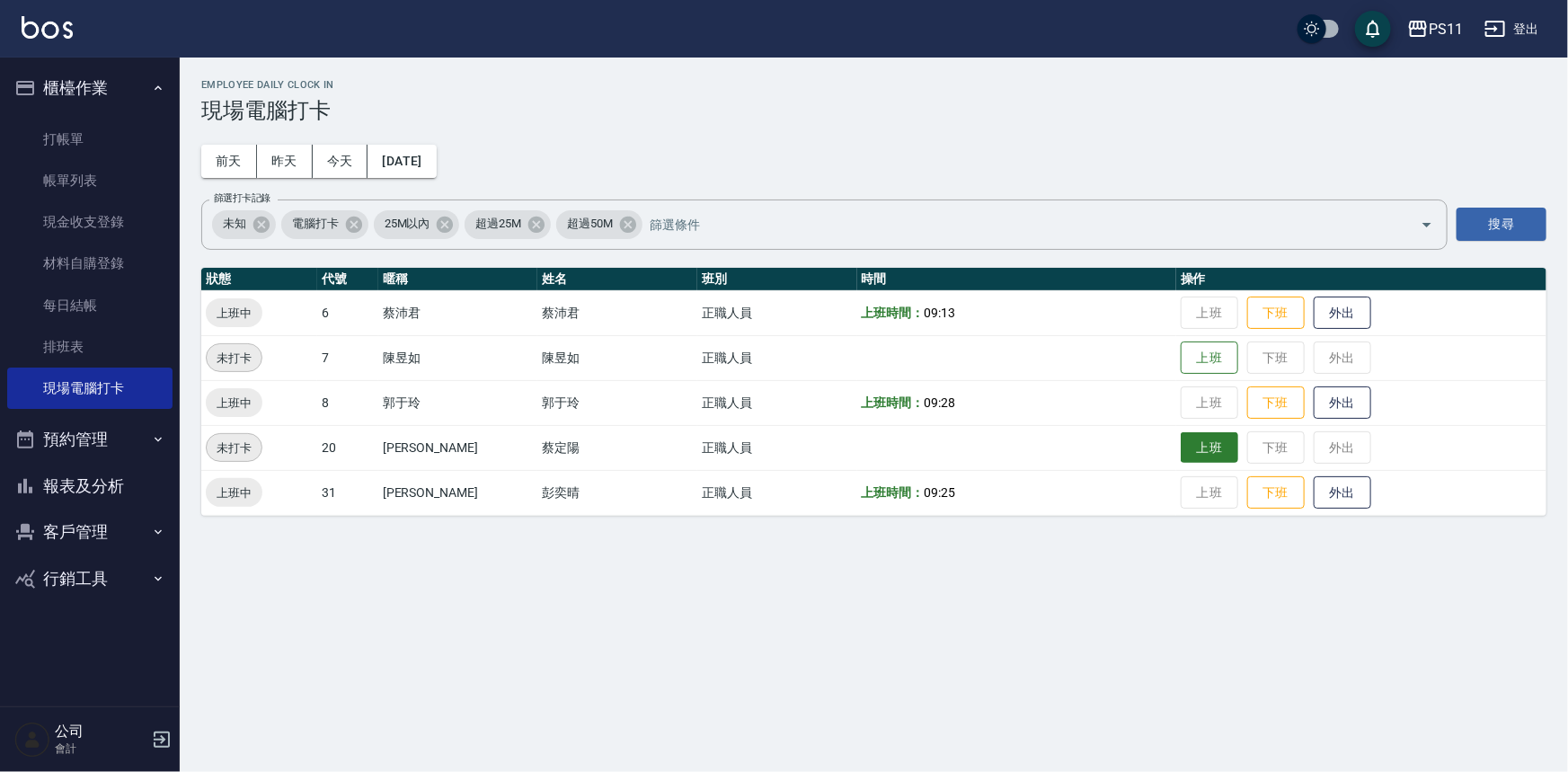
click at [1180, 440] on button "上班" at bounding box center [1209, 448] width 58 height 32
click at [1139, 344] on td at bounding box center [1016, 357] width 319 height 45
click at [1180, 363] on button "上班" at bounding box center [1209, 358] width 58 height 32
